Goal: Task Accomplishment & Management: Manage account settings

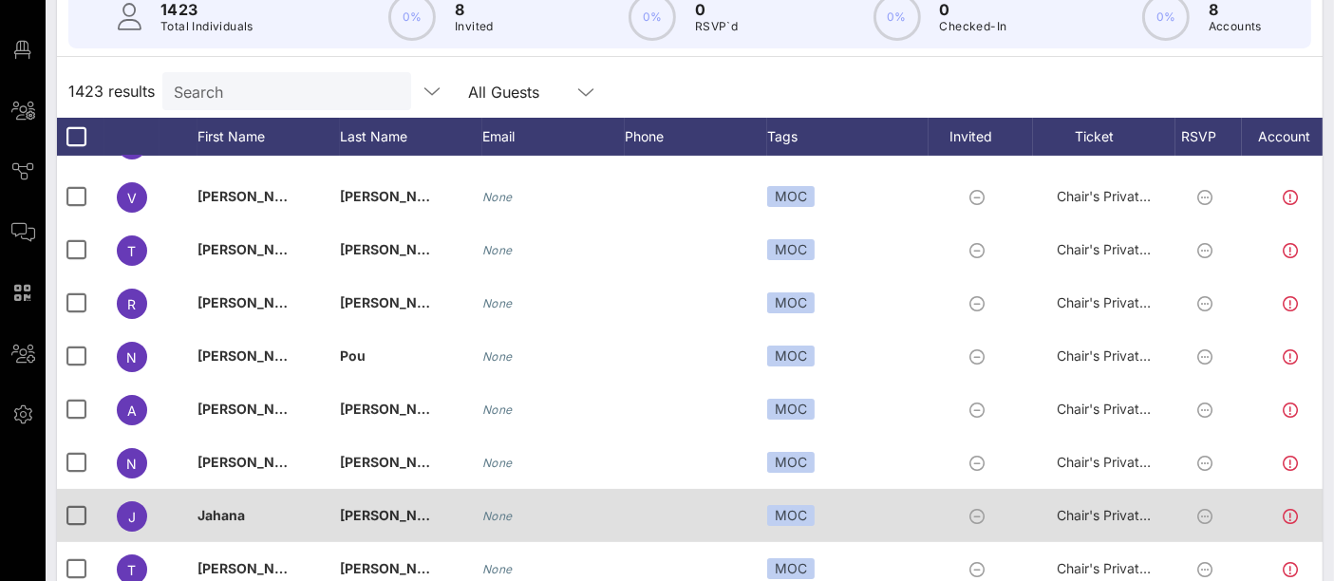
scroll to position [234, 0]
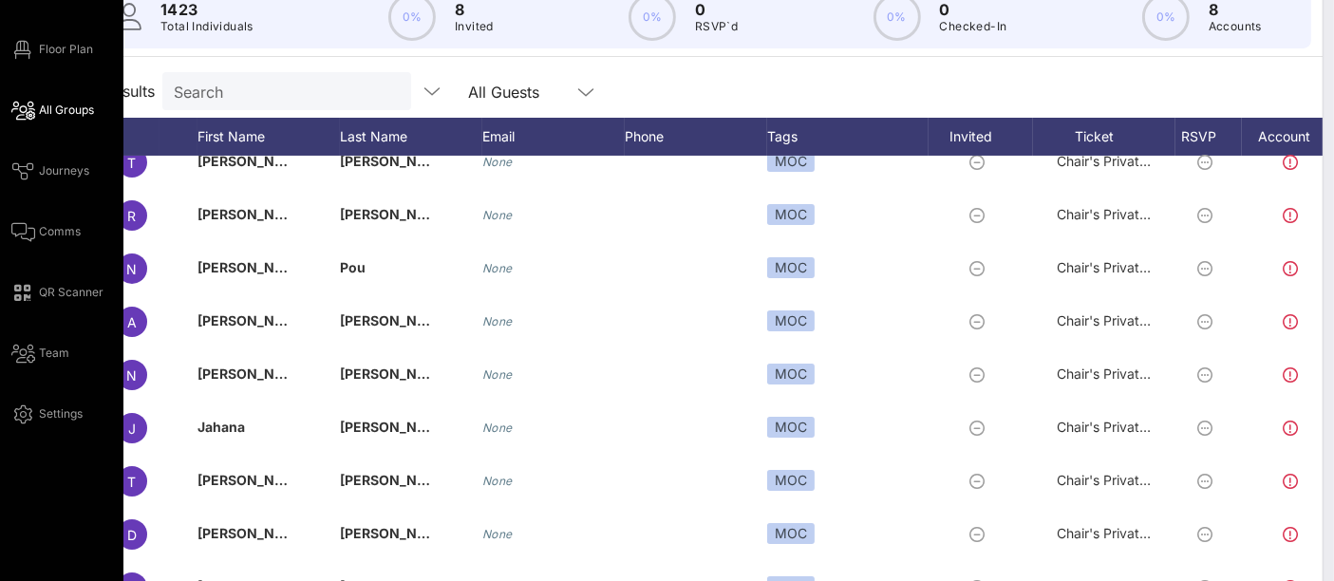
click at [64, 112] on span "All Groups" at bounding box center [66, 110] width 55 height 17
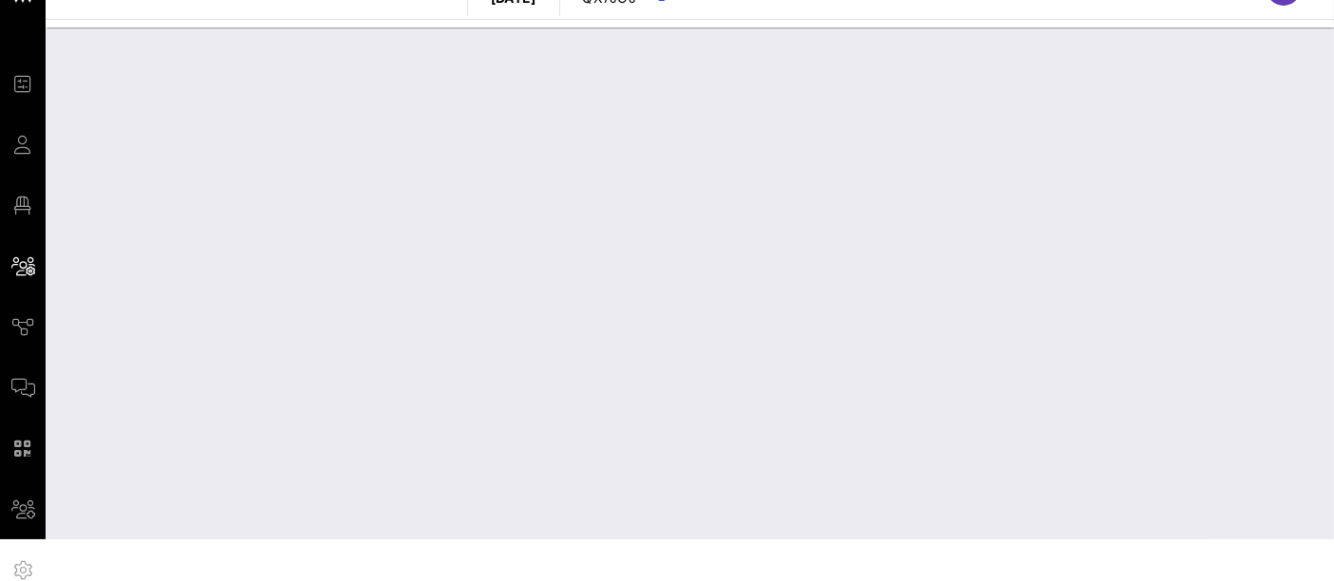
scroll to position [40, 0]
click at [348, 82] on input "Select group" at bounding box center [238, 79] width 340 height 30
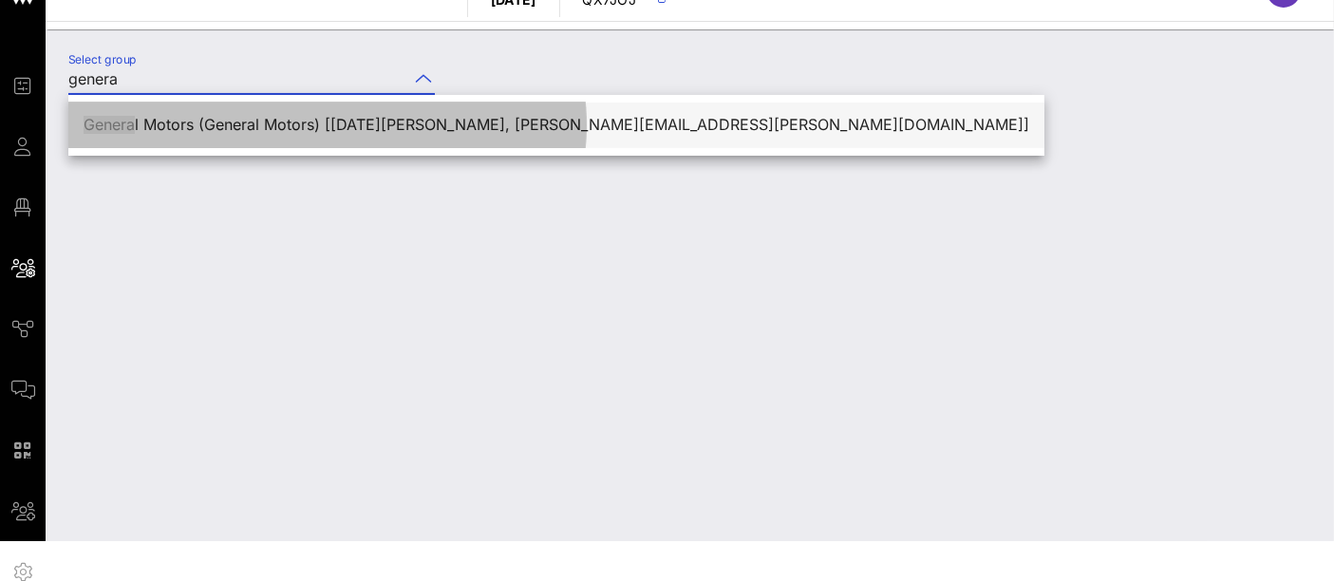
click at [343, 124] on div "Genera l Motors (General Motors) [[DATE][PERSON_NAME], [PERSON_NAME][EMAIL_ADDR…" at bounding box center [557, 125] width 946 height 18
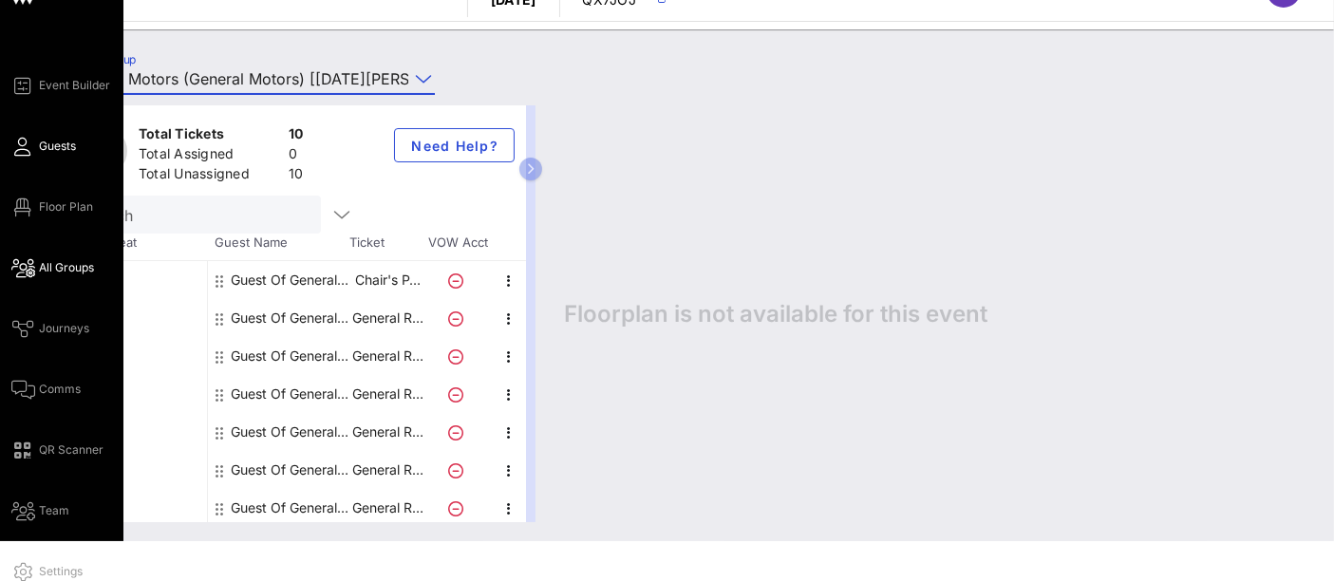
type input "General Motors (General Motors) [[DATE][PERSON_NAME], [PERSON_NAME][EMAIL_ADDRE…"
click at [36, 144] on link "Guests" at bounding box center [43, 146] width 65 height 23
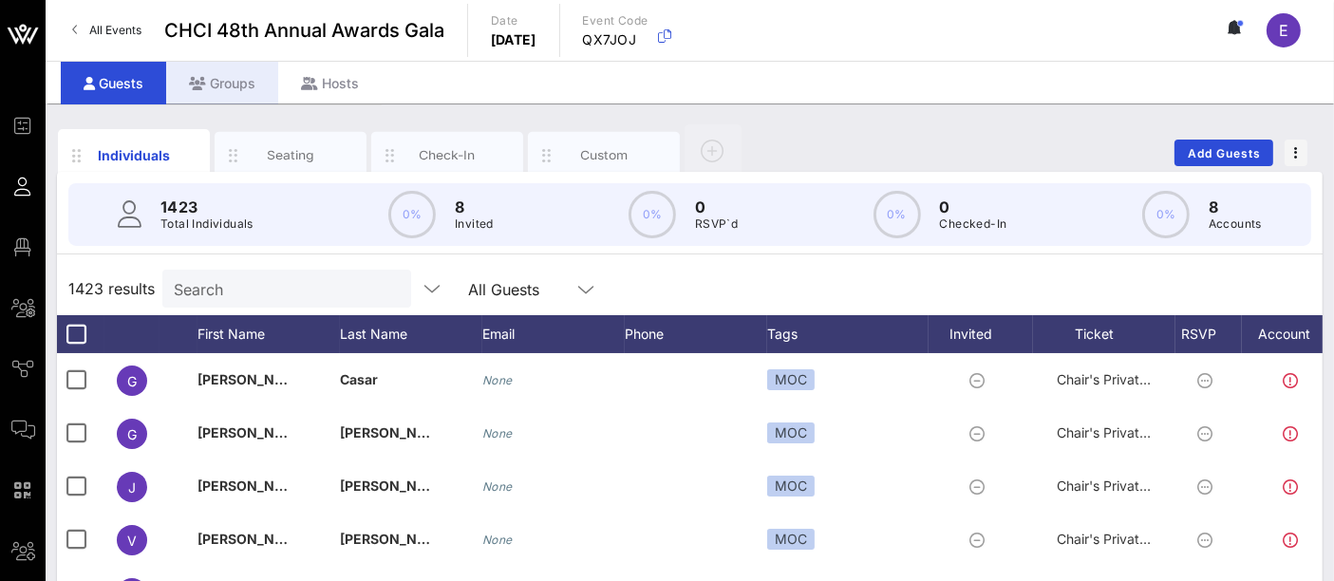
click at [236, 83] on div "Groups" at bounding box center [222, 83] width 112 height 43
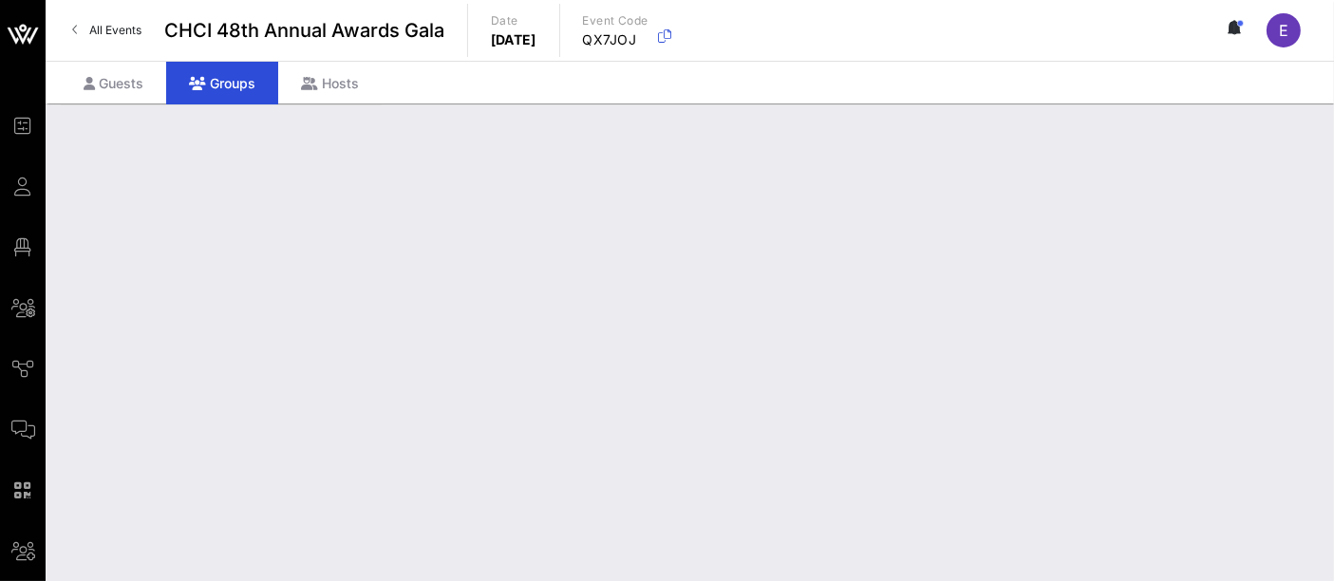
click at [279, 297] on input "Search" at bounding box center [275, 285] width 222 height 25
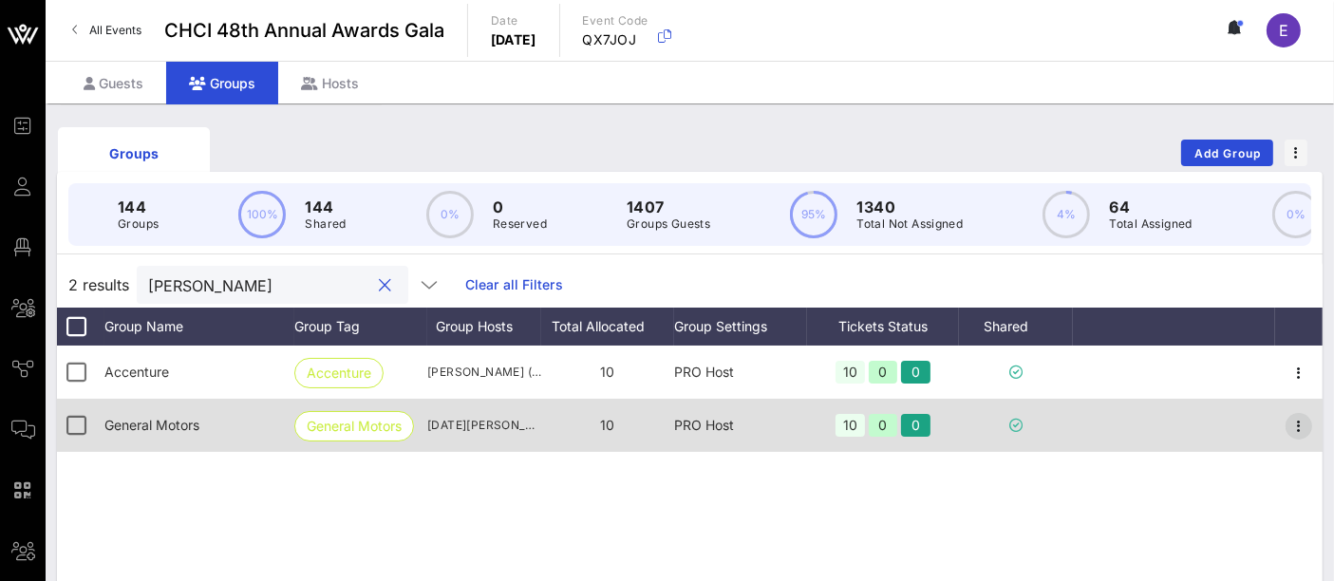
type input "[PERSON_NAME]"
click at [1297, 438] on icon "button" at bounding box center [1299, 426] width 23 height 23
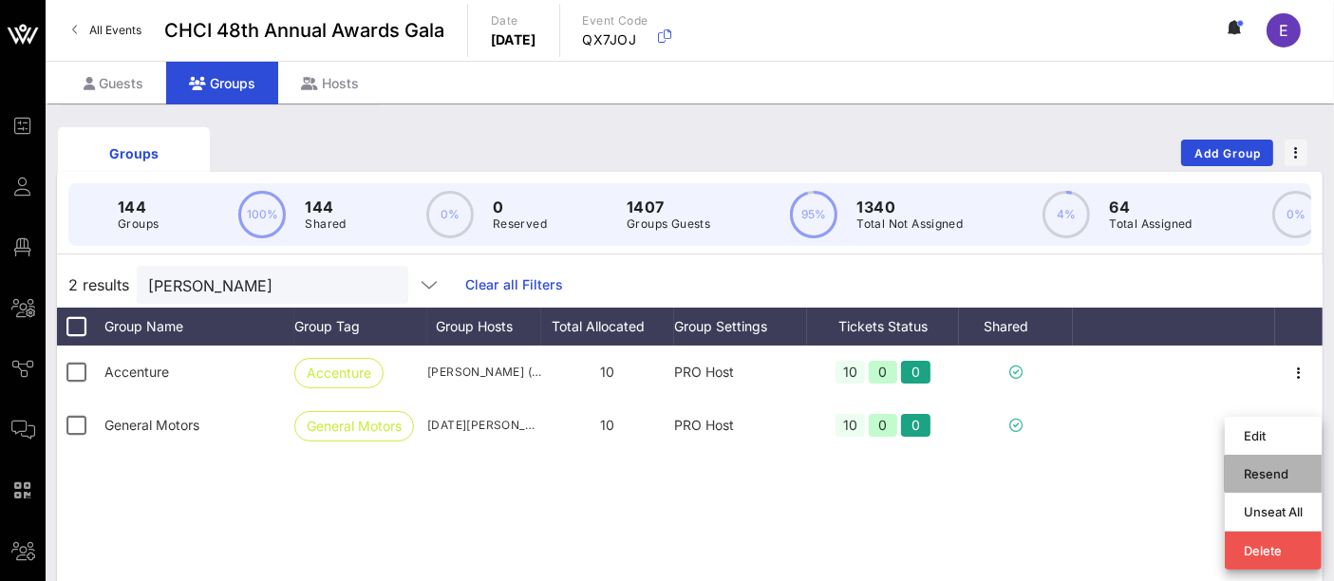
click at [1267, 476] on div "Resend" at bounding box center [1273, 473] width 59 height 15
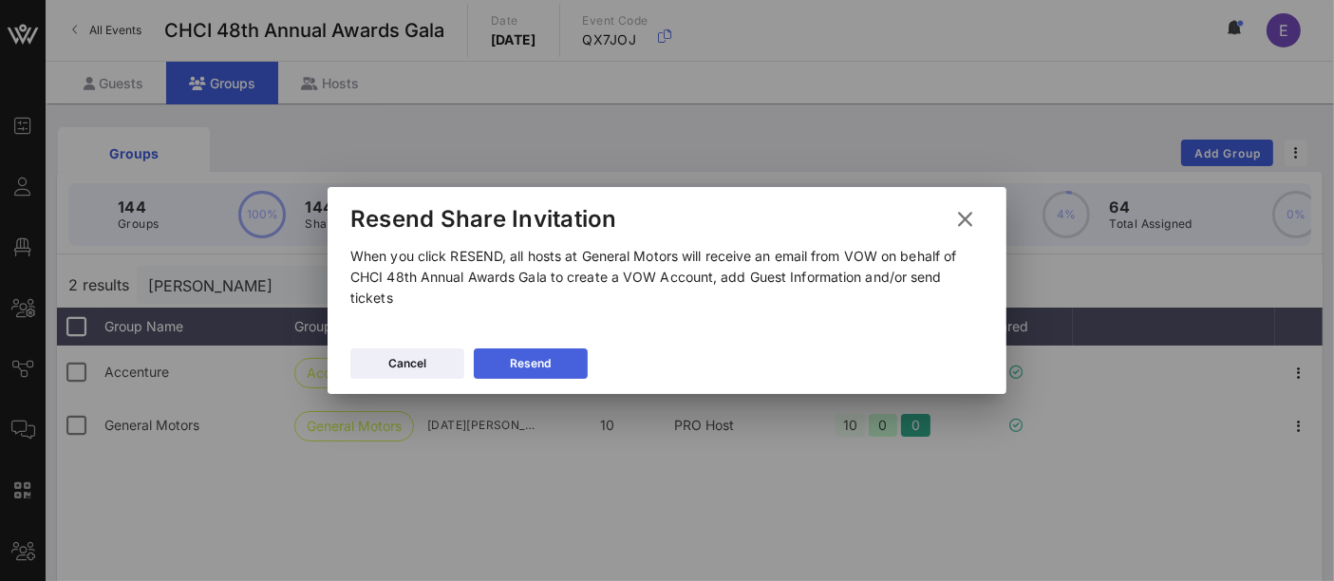
click at [537, 367] on div "Resend" at bounding box center [531, 363] width 41 height 19
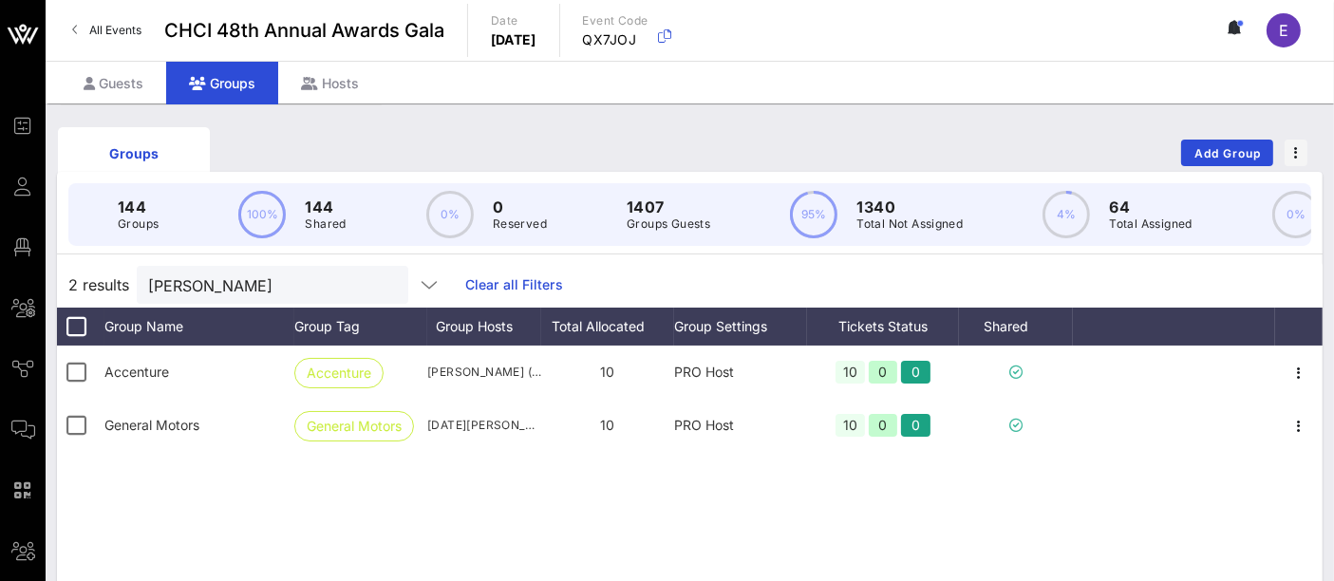
click at [622, 140] on div "Groups Add Group" at bounding box center [690, 153] width 1266 height 61
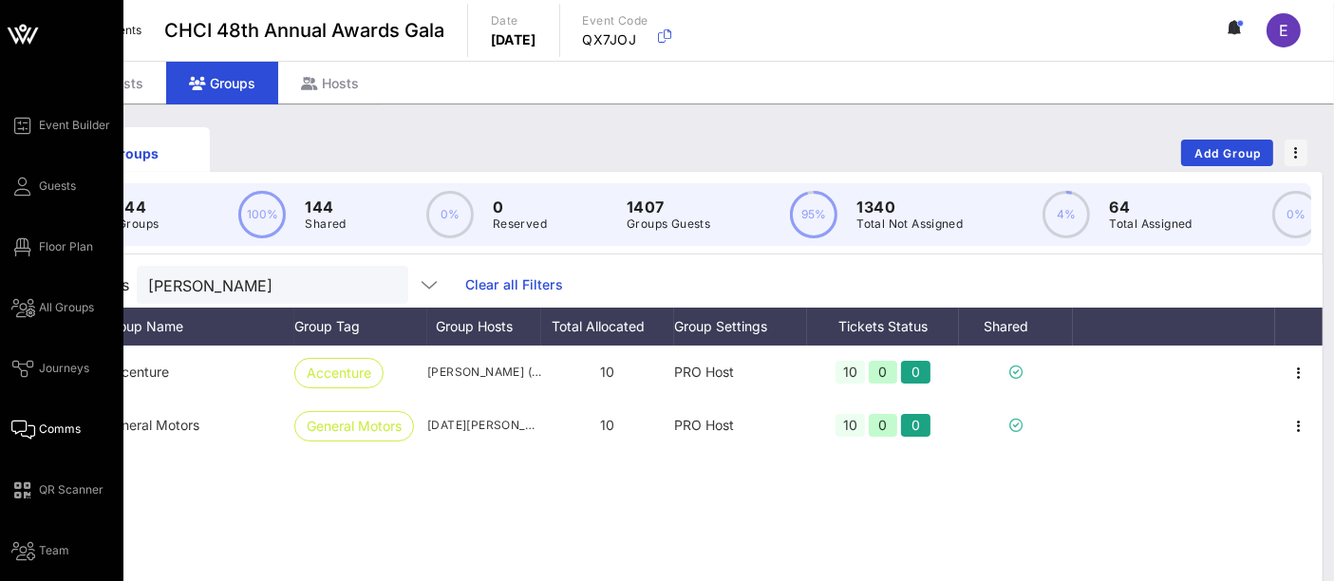
click at [39, 431] on span "Comms" at bounding box center [60, 429] width 42 height 17
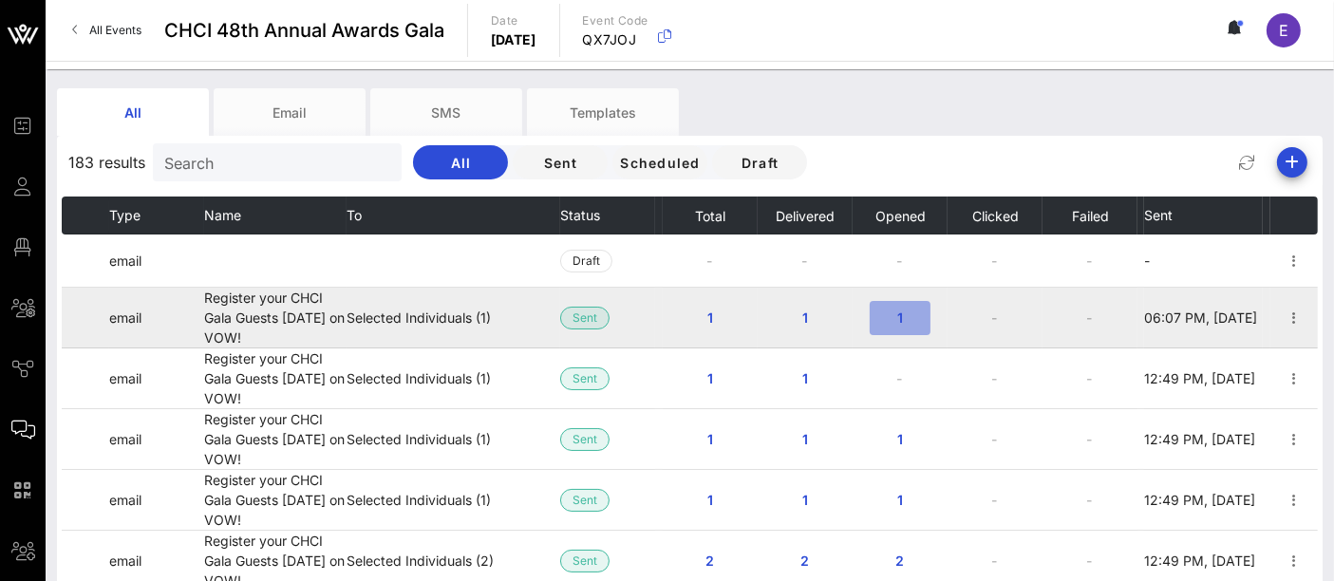
click at [892, 322] on span "1" at bounding box center [900, 318] width 30 height 16
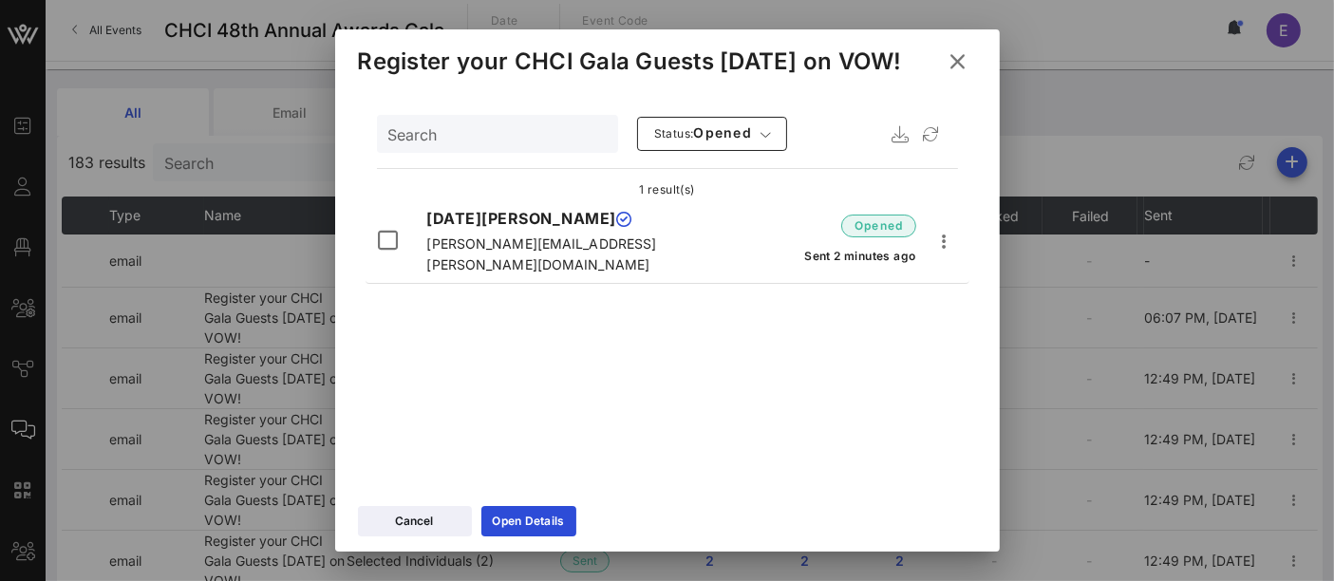
click at [950, 61] on icon at bounding box center [959, 61] width 26 height 23
